Goal: Information Seeking & Learning: Learn about a topic

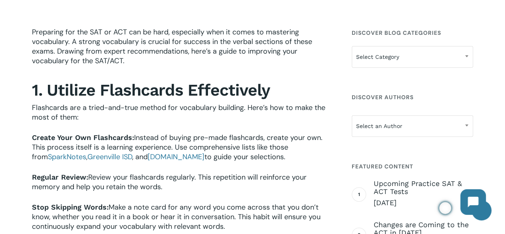
scroll to position [280, 0]
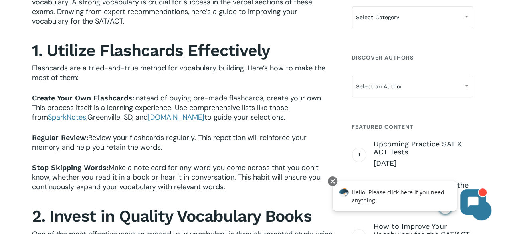
click at [115, 117] on link "Greenville ISD" at bounding box center [109, 117] width 45 height 10
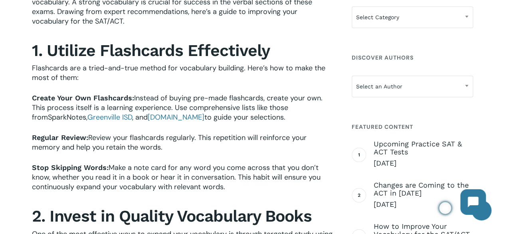
click at [48, 119] on link "SparkNotes" at bounding box center [67, 117] width 38 height 10
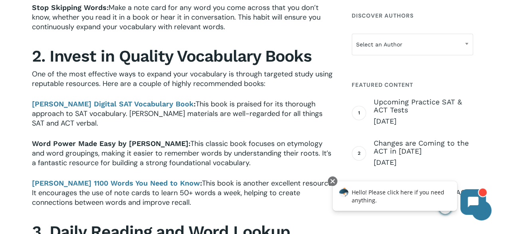
click at [107, 141] on b "Word Power Made Easy by [PERSON_NAME]" at bounding box center [110, 143] width 157 height 8
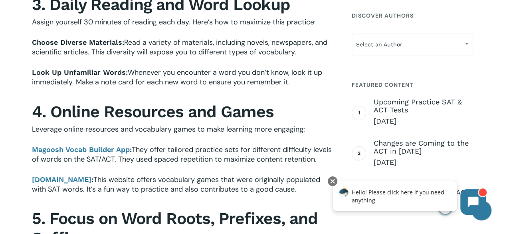
scroll to position [679, 0]
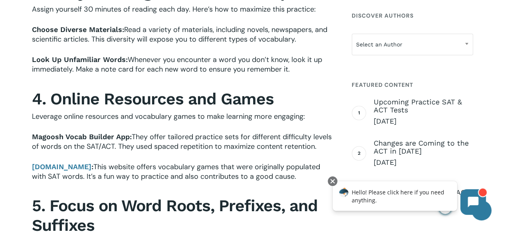
click at [80, 133] on b "Magoosh Vocab Builder App" at bounding box center [81, 136] width 98 height 8
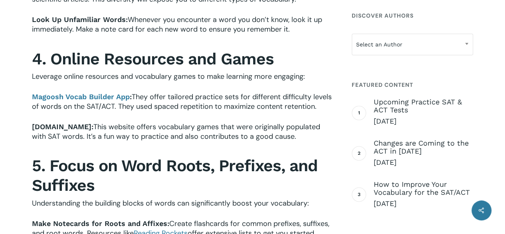
scroll to position [719, 0]
click at [51, 130] on b "[DOMAIN_NAME]" at bounding box center [62, 126] width 60 height 8
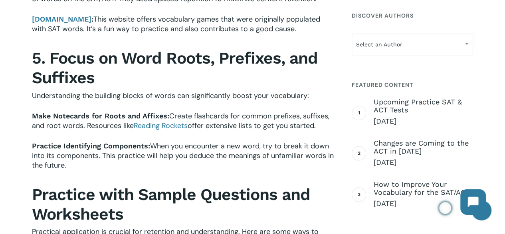
scroll to position [839, 0]
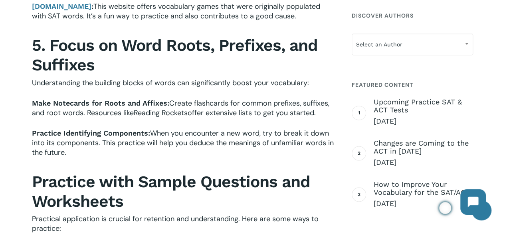
click at [161, 117] on link "Reading Rockets" at bounding box center [161, 113] width 54 height 10
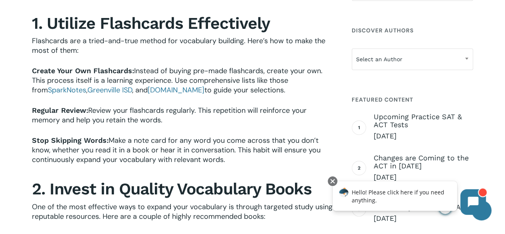
scroll to position [320, 0]
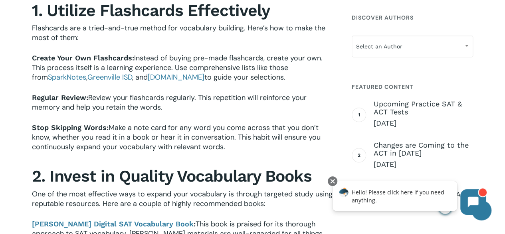
drag, startPoint x: 33, startPoint y: 126, endPoint x: 217, endPoint y: 156, distance: 186.6
click at [246, 154] on p "Stop Skipping Words: Make a note card for any word you come across that you don…" at bounding box center [183, 143] width 302 height 40
copy p "Stop Skipping Words: Make a note card for any word you come across that you don…"
